Goal: Task Accomplishment & Management: Complete application form

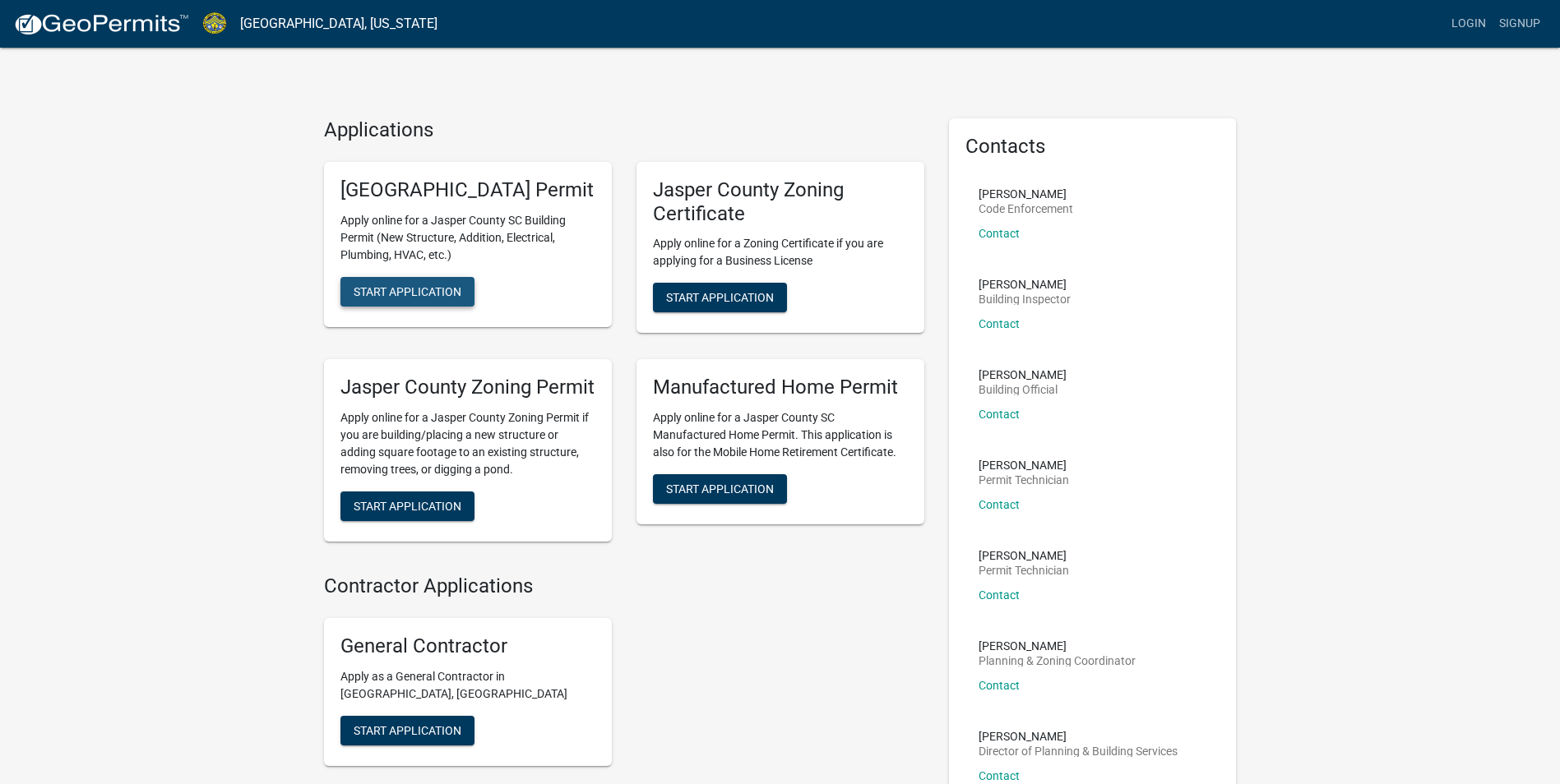
click at [412, 297] on span "Start Application" at bounding box center [407, 291] width 107 height 13
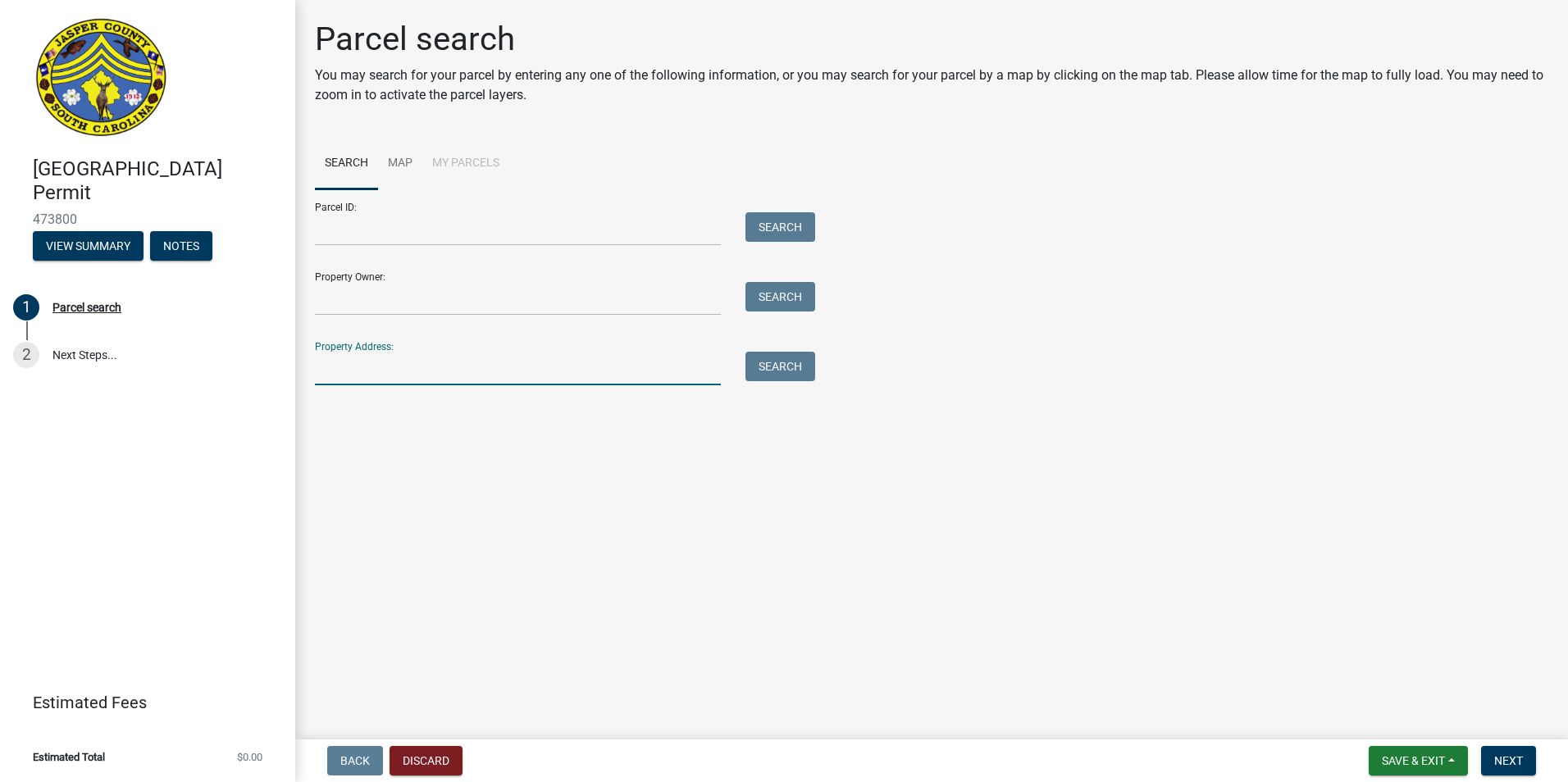
click at [344, 367] on input "Property Address:" at bounding box center [517, 368] width 406 height 33
type input "127 Spongecake Dr"
click at [769, 361] on button "Search" at bounding box center [780, 366] width 69 height 30
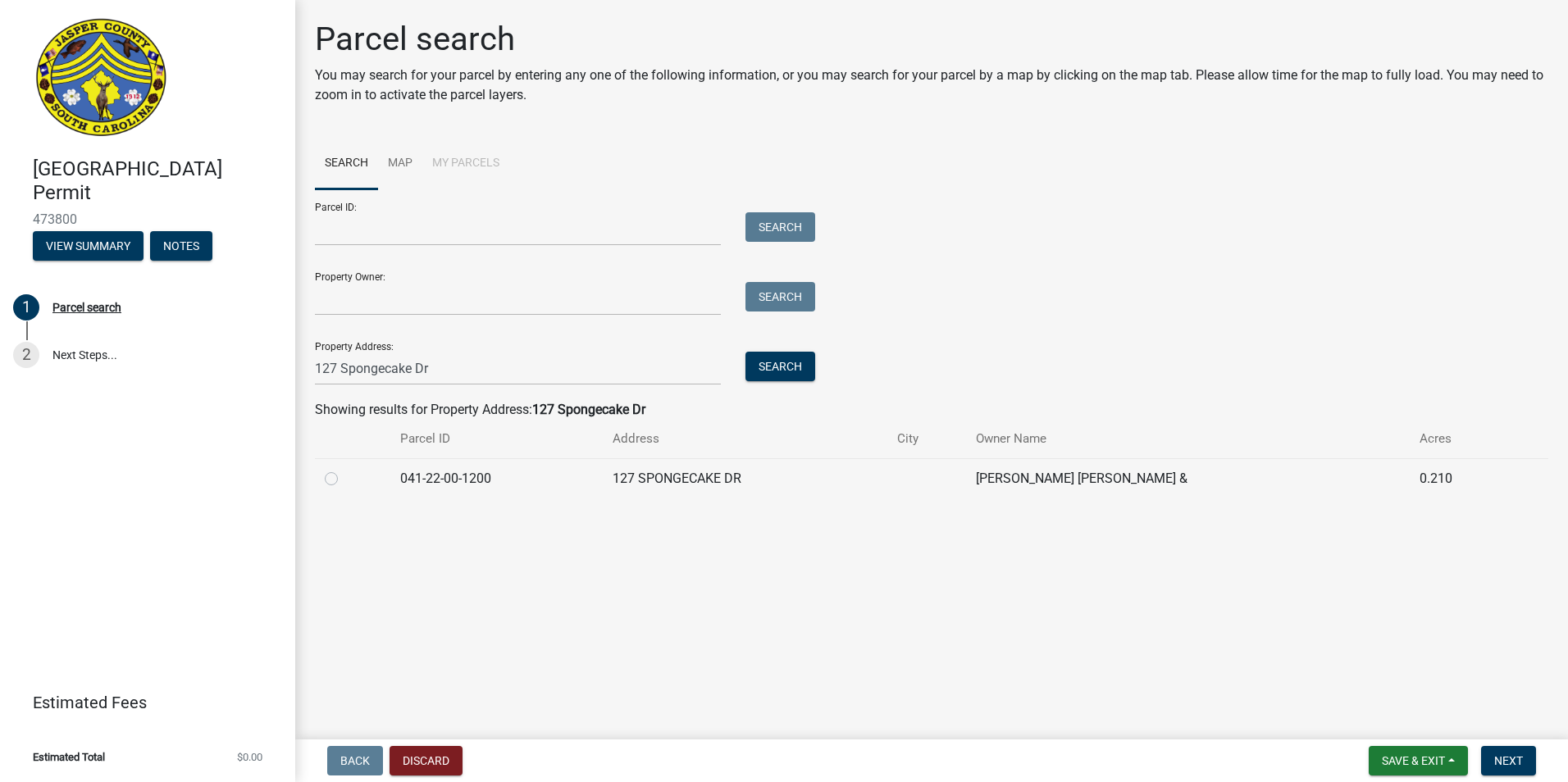
click at [345, 469] on label at bounding box center [345, 469] width 0 height 0
click at [345, 480] on input "radio" at bounding box center [350, 474] width 11 height 11
radio input "true"
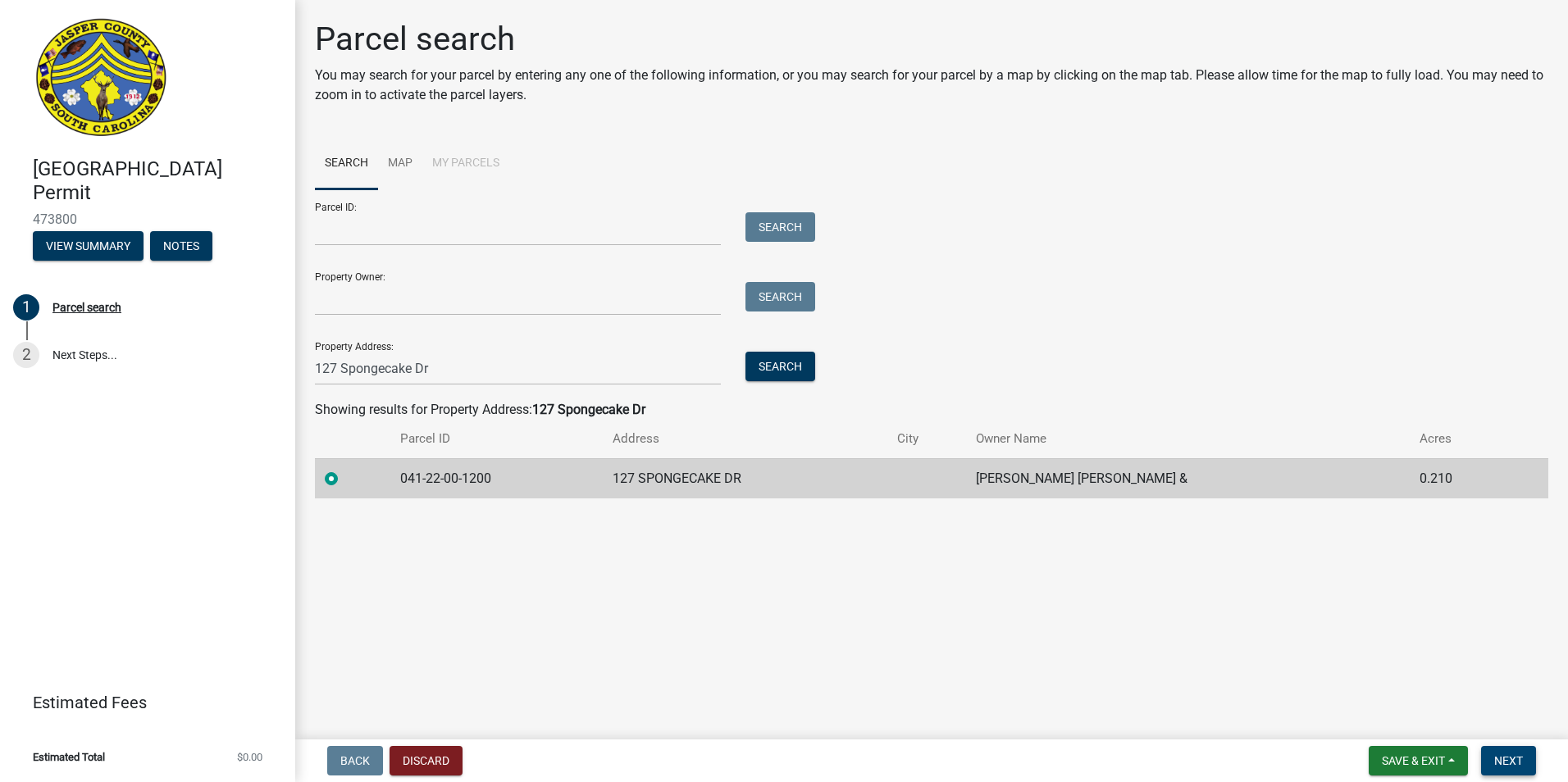
click at [1518, 764] on span "Next" at bounding box center [1508, 760] width 29 height 13
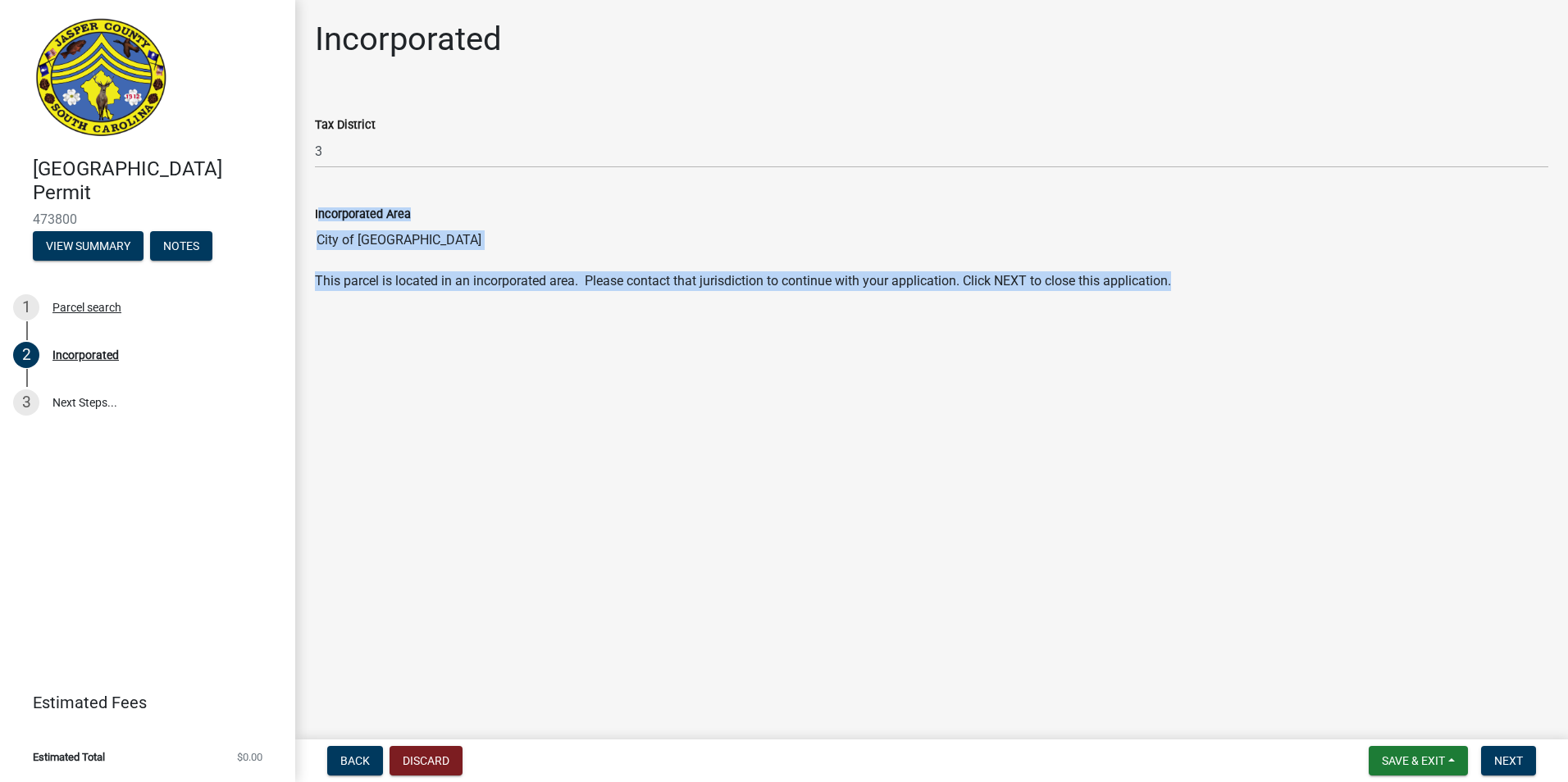
drag, startPoint x: 1219, startPoint y: 278, endPoint x: 315, endPoint y: 215, distance: 906.2
click at [315, 215] on wm-data-entity-input-list "Tax District 3 Incorporated Area City of [GEOGRAPHIC_DATA] This parcel is locat…" at bounding box center [931, 198] width 1233 height 212
drag, startPoint x: 315, startPoint y: 215, endPoint x: 350, endPoint y: 222, distance: 35.7
copy wm-data-entity-input-list "Incorporated Area This parcel is located in an incorporated area. Please contac…"
